Goal: Obtain resource: Obtain resource

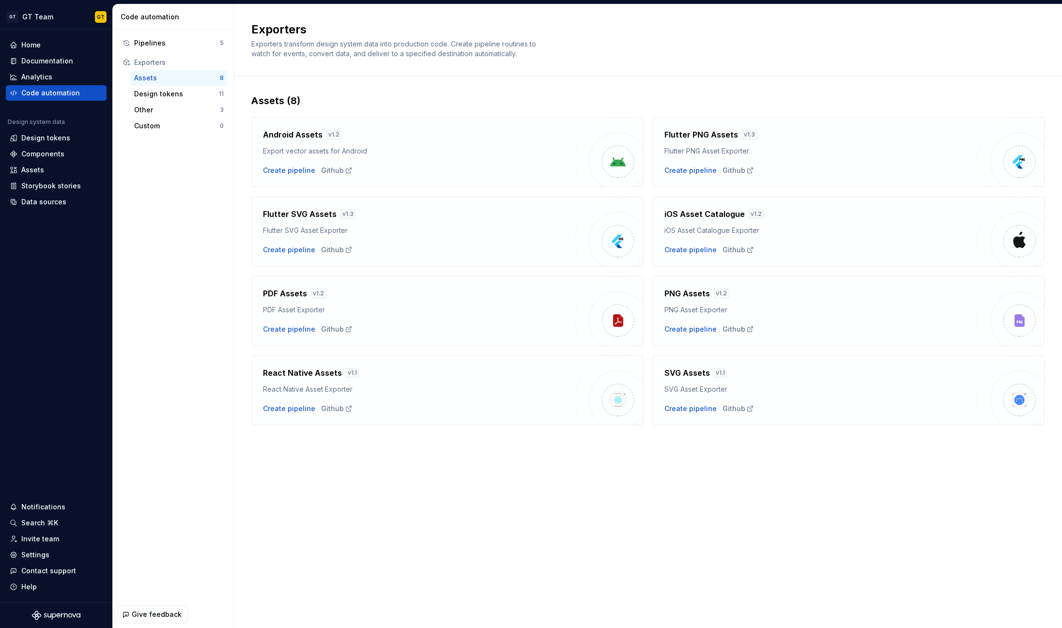
click at [676, 376] on h4 "SVG Assets" at bounding box center [687, 373] width 46 height 12
click at [636, 450] on div "Assets (8) Android Assets v 1.2 Export vector assets for Android Create pipelin…" at bounding box center [647, 269] width 793 height 385
drag, startPoint x: 326, startPoint y: 392, endPoint x: 307, endPoint y: 386, distance: 20.1
click at [307, 386] on div "React Native Asset Exporter" at bounding box center [419, 389] width 312 height 10
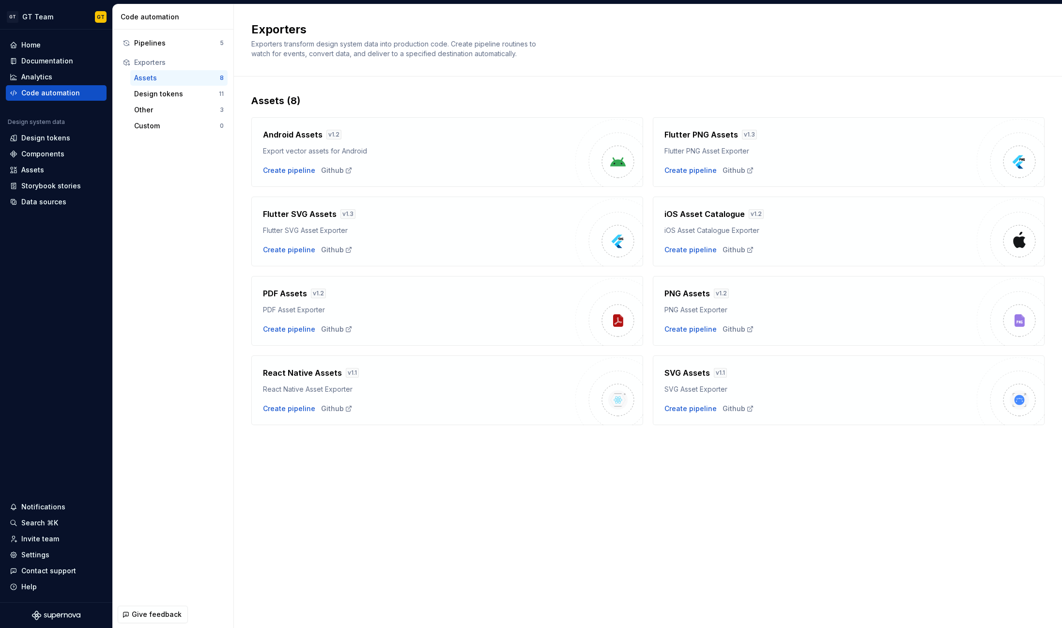
click at [307, 386] on div "React Native Asset Exporter" at bounding box center [419, 389] width 312 height 10
drag, startPoint x: 265, startPoint y: 389, endPoint x: 294, endPoint y: 392, distance: 29.3
click at [266, 389] on div "React Native Asset Exporter" at bounding box center [419, 389] width 312 height 10
click at [323, 405] on div "Github" at bounding box center [336, 409] width 31 height 10
click at [377, 497] on div "Exporters Exporters transform design system data into production code. Create p…" at bounding box center [648, 316] width 828 height 624
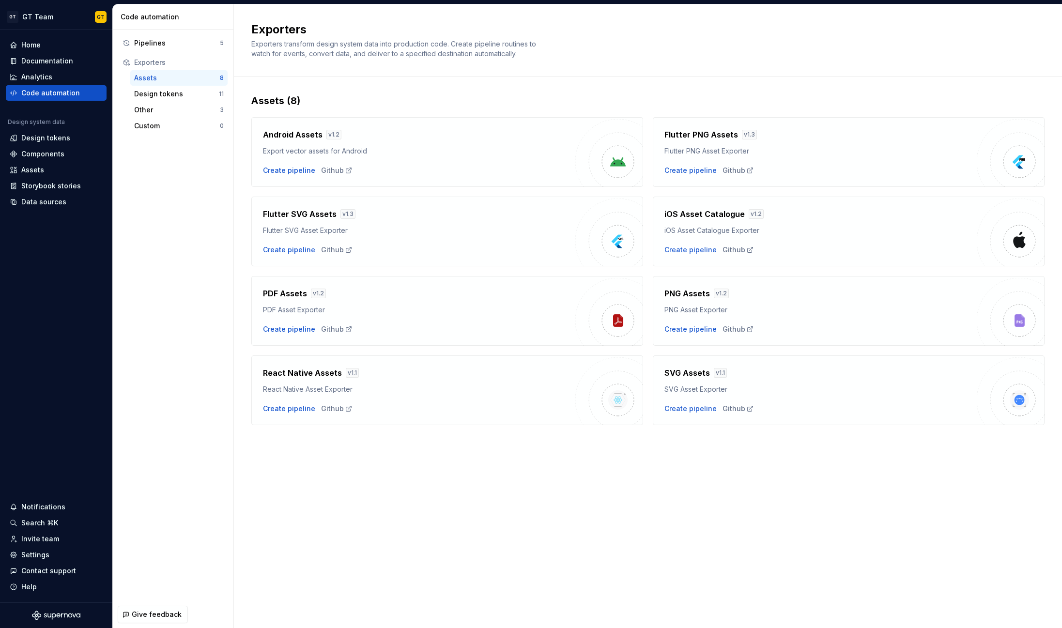
click at [188, 256] on div "Pipelines 5 Exporters Assets 8 Design tokens 11 Other 3 Custom 0" at bounding box center [173, 315] width 121 height 571
click at [731, 407] on div "Github" at bounding box center [737, 409] width 31 height 10
